Goal: Information Seeking & Learning: Check status

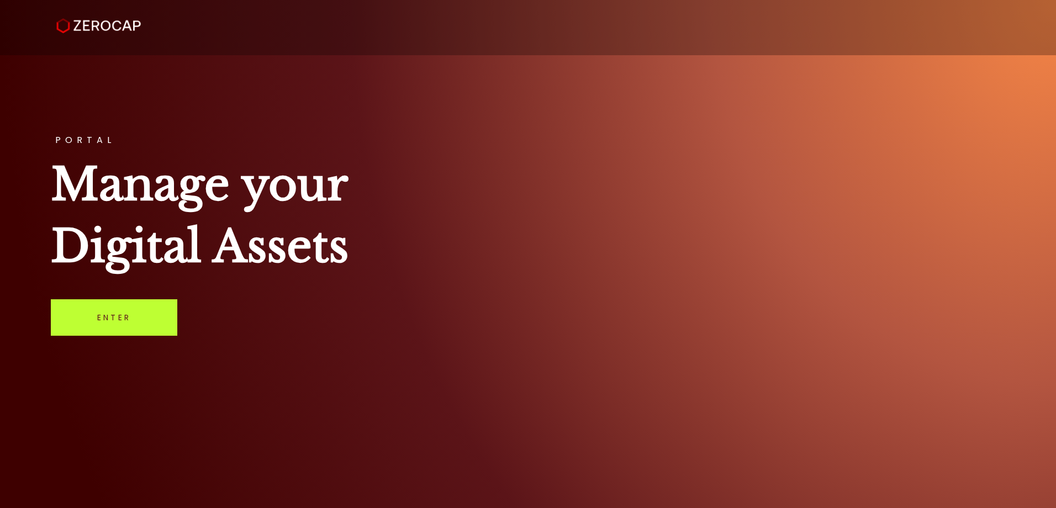
drag, startPoint x: 58, startPoint y: 315, endPoint x: 66, endPoint y: 314, distance: 8.4
click at [58, 315] on link "Enter" at bounding box center [114, 317] width 126 height 36
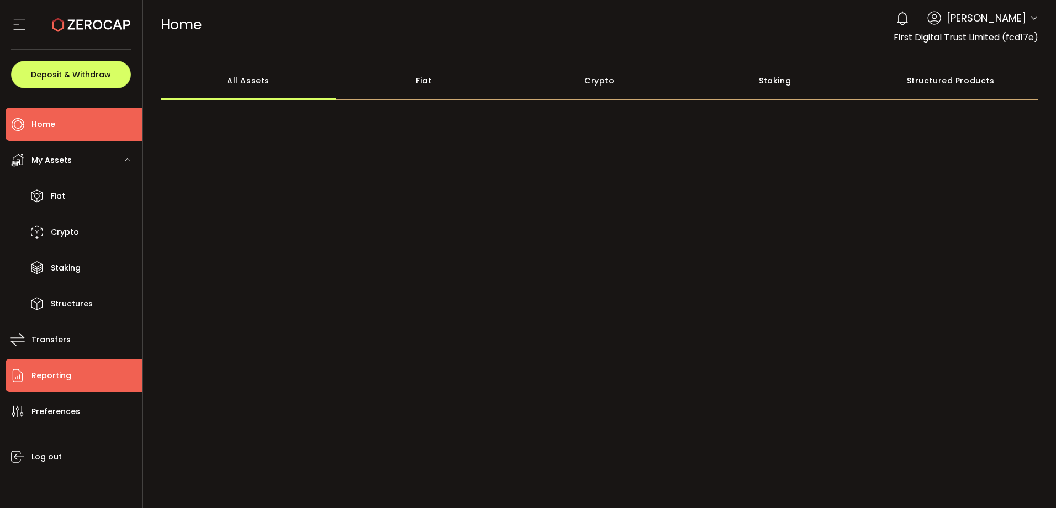
click at [66, 377] on span "Reporting" at bounding box center [51, 376] width 40 height 16
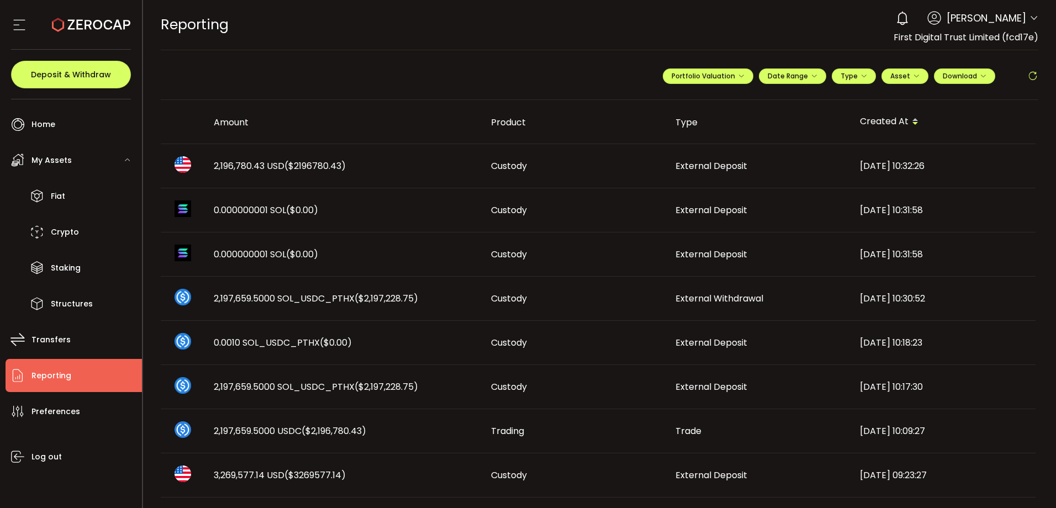
click at [341, 159] on td "2,196,780.43 USD ($2196780.43)" at bounding box center [343, 166] width 277 height 44
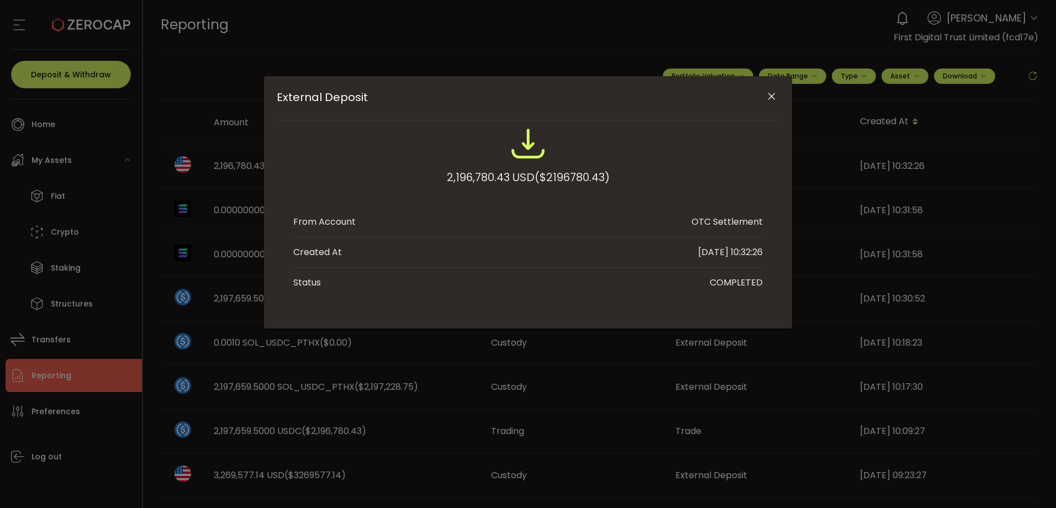
click at [574, 179] on span "($2196780.43)" at bounding box center [572, 177] width 75 height 20
copy span "2196780.43"
click at [769, 101] on icon "Close" at bounding box center [771, 96] width 11 height 11
